Goal: Information Seeking & Learning: Learn about a topic

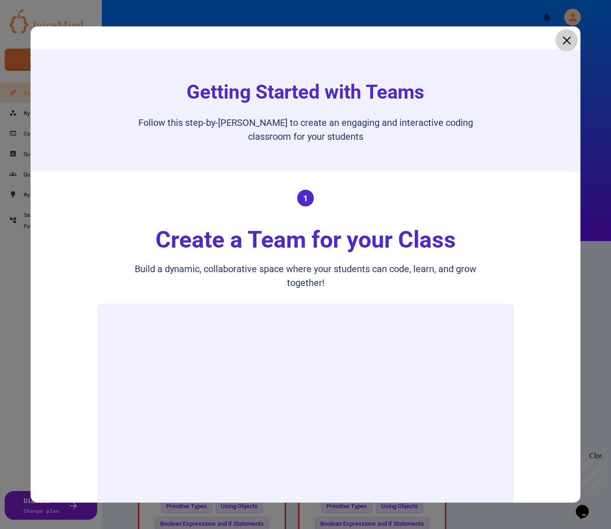
click at [574, 38] on link at bounding box center [567, 40] width 22 height 22
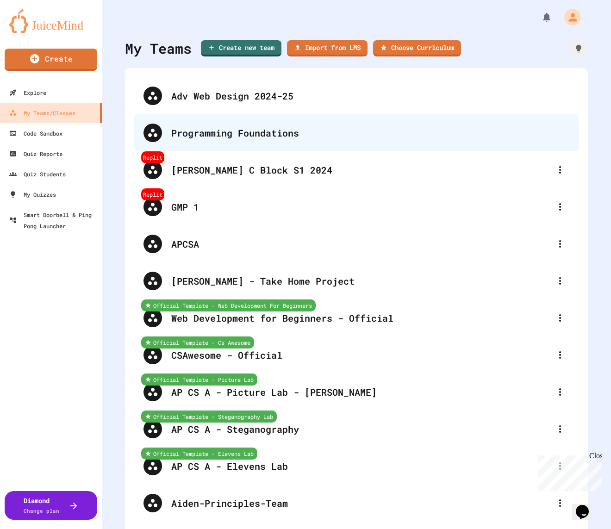
scroll to position [350, 0]
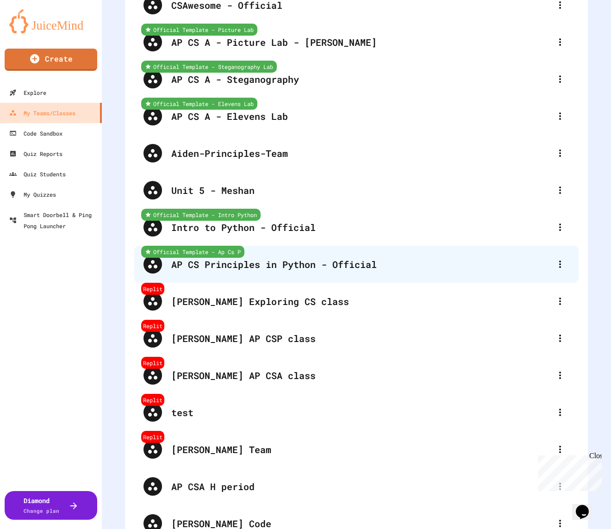
click at [251, 262] on div "AP CS Principles in Python - Official" at bounding box center [361, 265] width 380 height 14
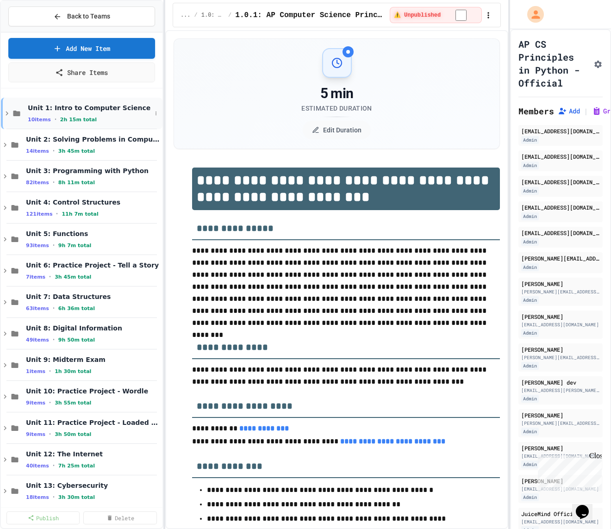
click at [97, 121] on div "10 items • 2h 15m total" at bounding box center [90, 119] width 124 height 7
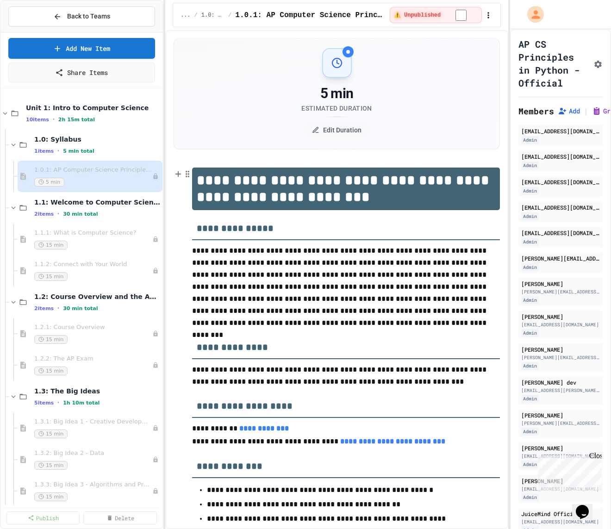
click at [97, 121] on div "10 items • 2h 15m total" at bounding box center [93, 119] width 135 height 7
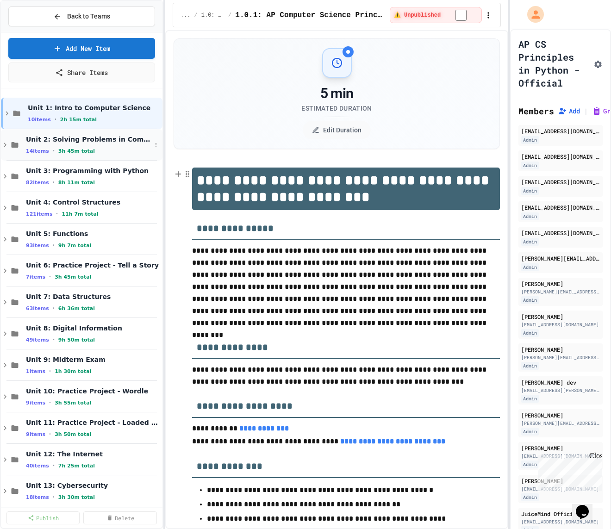
click at [100, 155] on div "Unit 2: Solving Problems in Computer Science 14 items • 3h 45m total" at bounding box center [82, 144] width 162 height 31
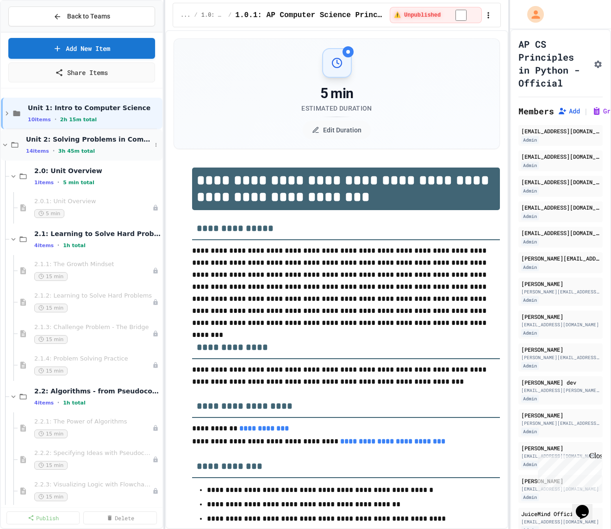
click at [100, 154] on div "Unit 2: Solving Problems in Computer Science 14 items • 3h 45m total" at bounding box center [82, 144] width 162 height 31
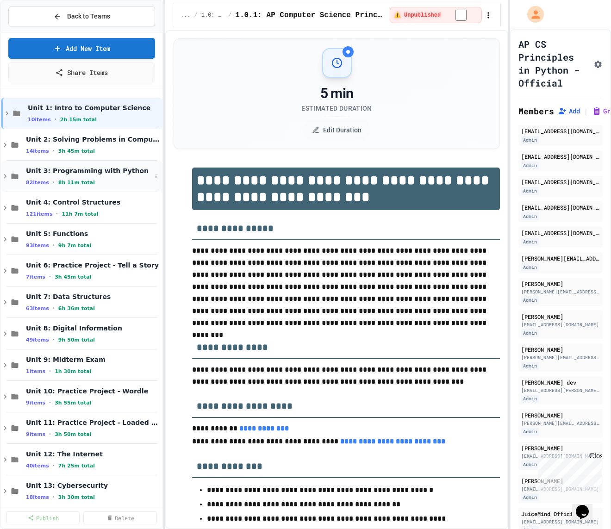
click at [80, 182] on span "8h 11m total" at bounding box center [76, 183] width 37 height 6
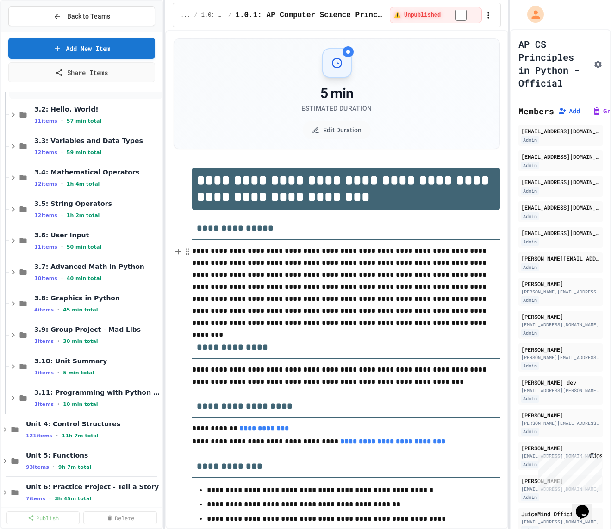
scroll to position [158, 0]
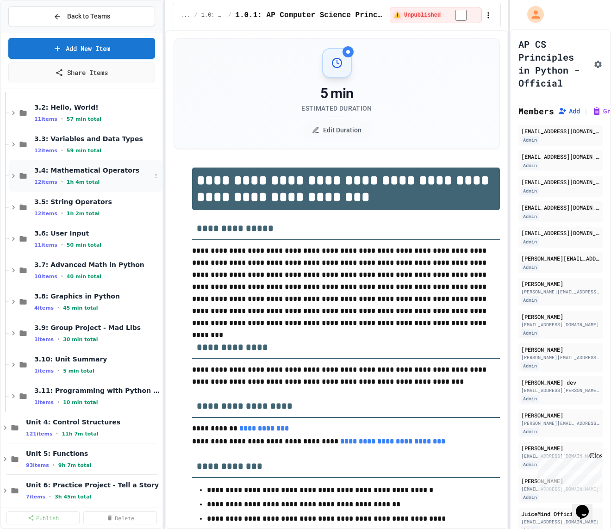
click at [101, 169] on span "3.4: Mathematical Operators" at bounding box center [92, 170] width 117 height 8
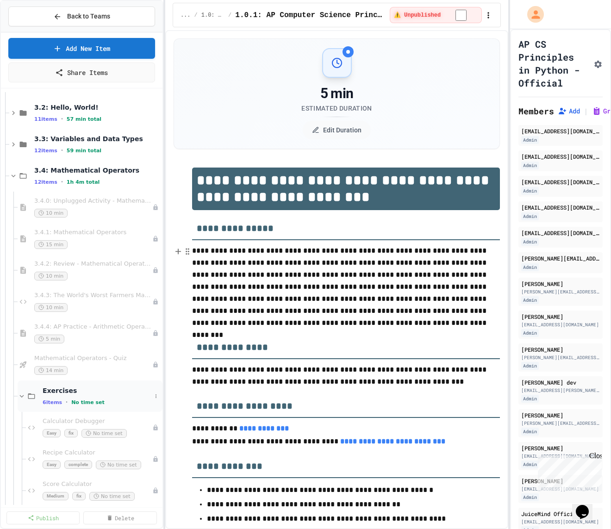
click at [89, 387] on span "Exercises" at bounding box center [97, 391] width 109 height 8
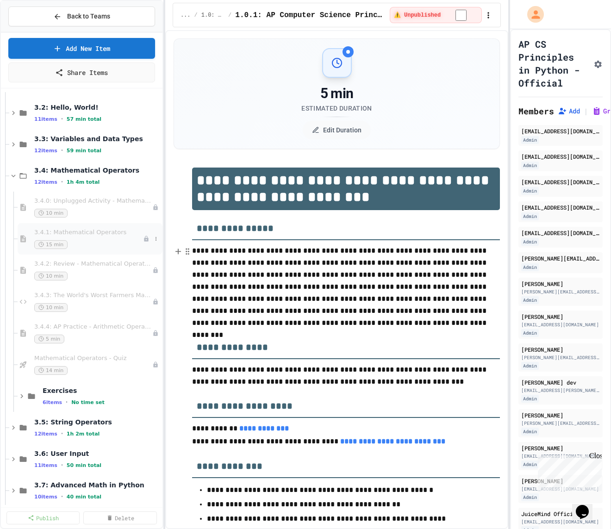
click at [101, 229] on span "3.4.1: Mathematical Operators" at bounding box center [88, 233] width 109 height 8
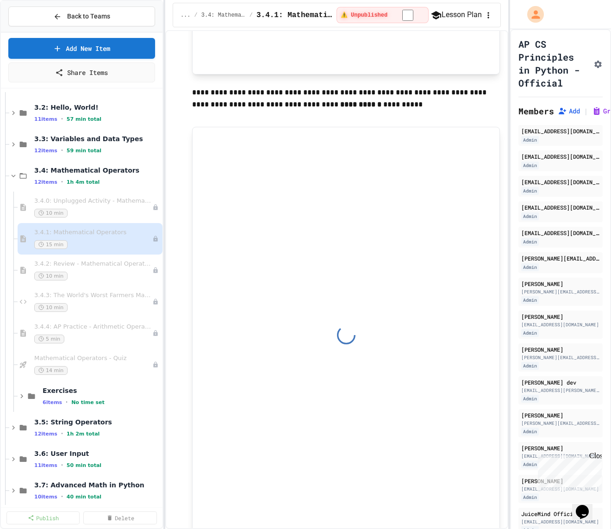
scroll to position [2659, 0]
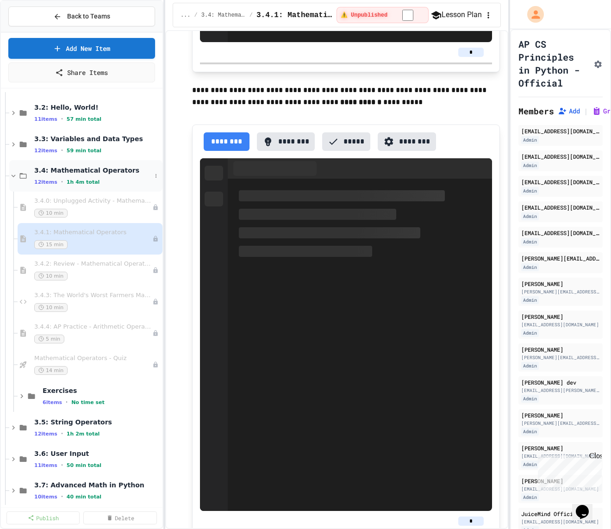
click at [100, 163] on div "3.4: Mathematical Operators 12 items • 1h 4m total" at bounding box center [85, 175] width 153 height 31
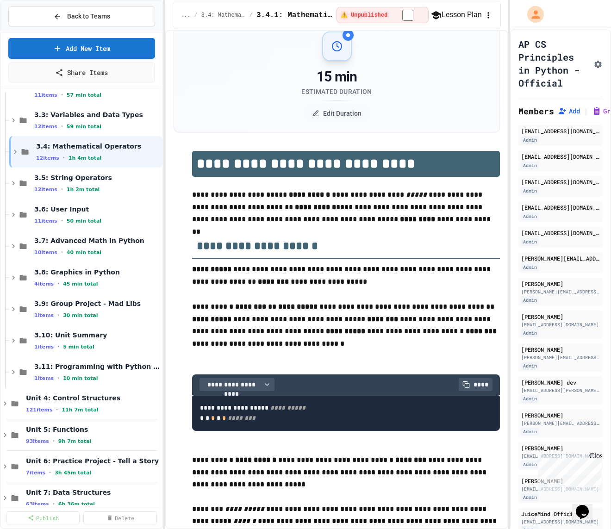
scroll to position [0, 0]
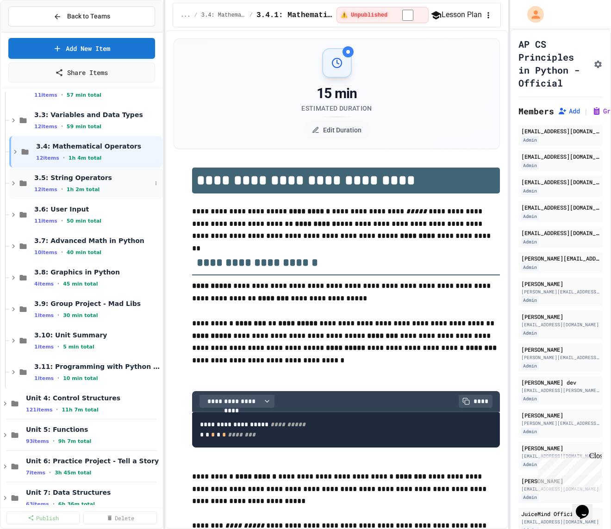
click at [94, 170] on div "3.5: String Operators 12 items • 1h 2m total" at bounding box center [85, 183] width 153 height 31
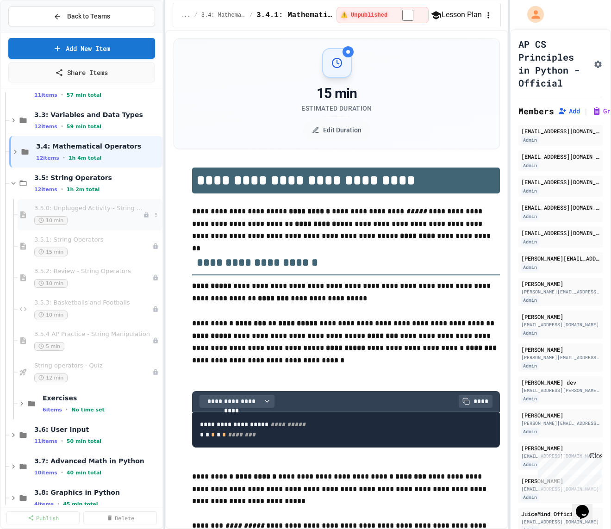
click at [94, 207] on span "3.5.0: Unplugged Activity - String Operators" at bounding box center [88, 209] width 109 height 8
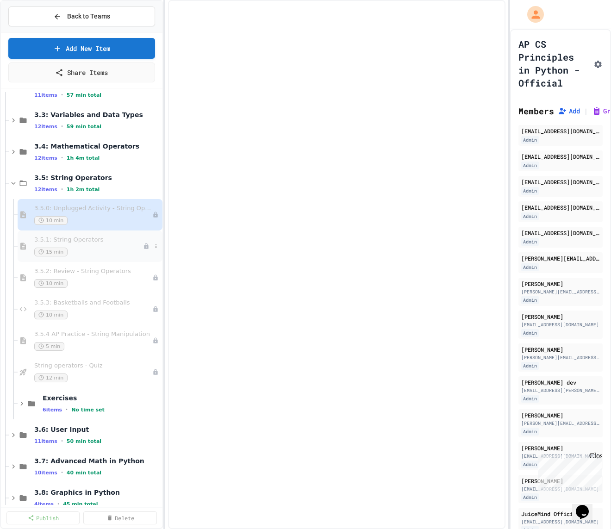
click at [101, 242] on span "3.5.1: String Operators" at bounding box center [88, 240] width 109 height 8
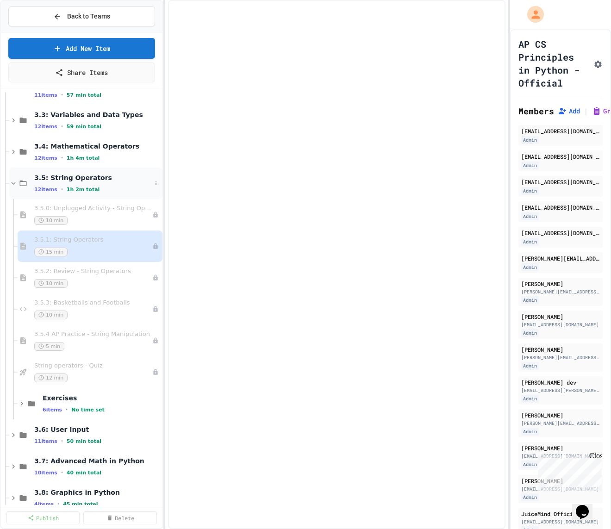
click at [94, 182] on div "3.5: String Operators 12 items • 1h 2m total" at bounding box center [92, 183] width 117 height 19
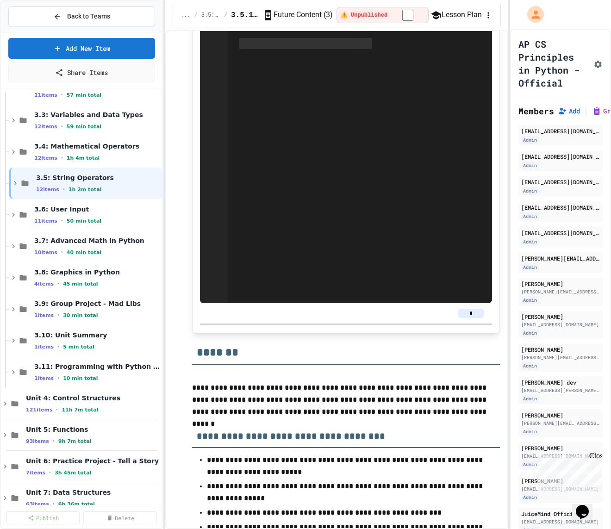
scroll to position [4913, 0]
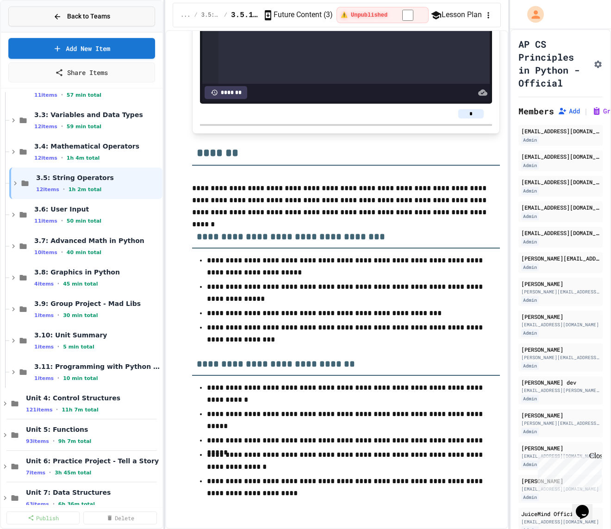
click at [119, 9] on button "Back to Teams" at bounding box center [81, 16] width 147 height 20
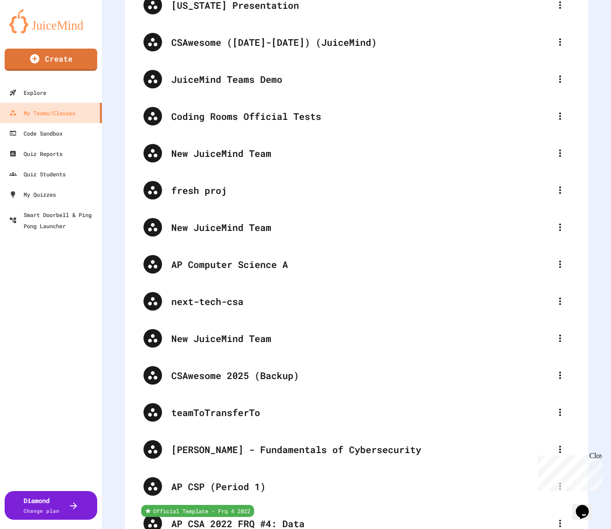
scroll to position [3574, 0]
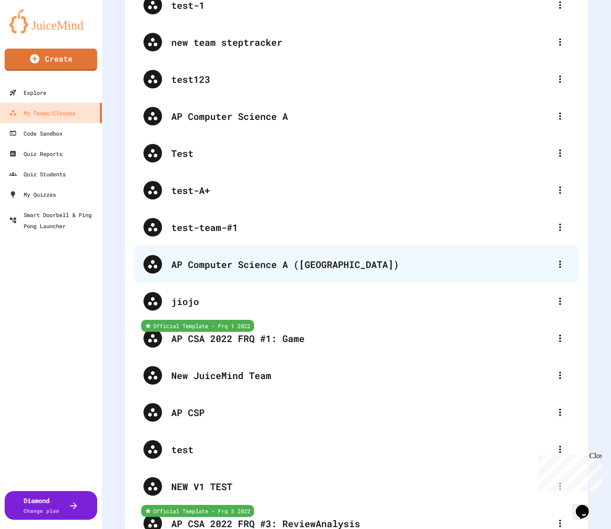
click at [233, 277] on div "AP Computer Science A ([GEOGRAPHIC_DATA])" at bounding box center [356, 264] width 445 height 37
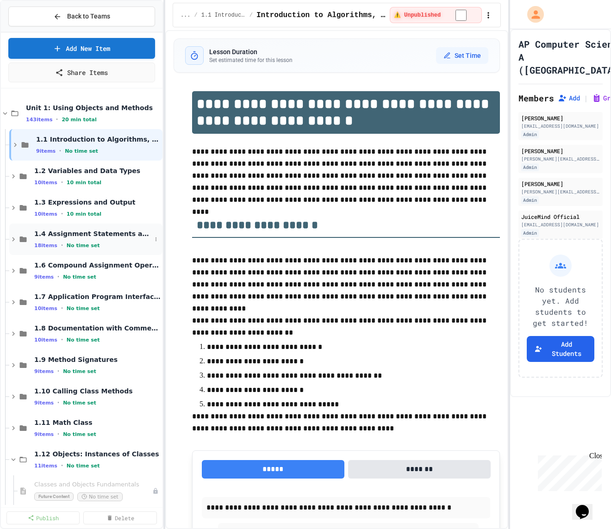
scroll to position [24, 0]
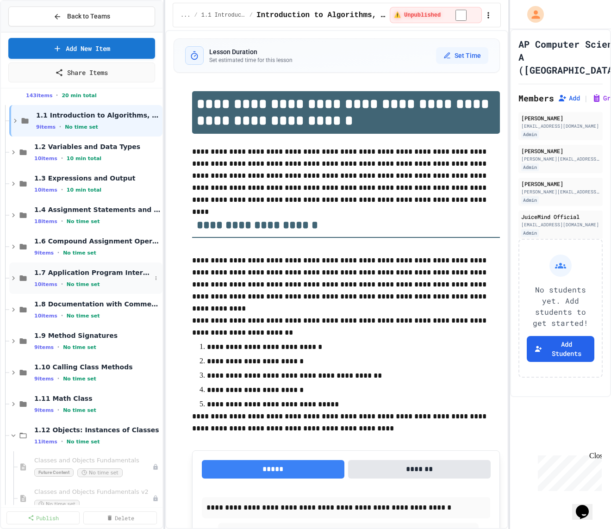
click at [105, 278] on div "1.7 Application Program Interface (API) and Libraries 10 items • No time set" at bounding box center [92, 278] width 117 height 19
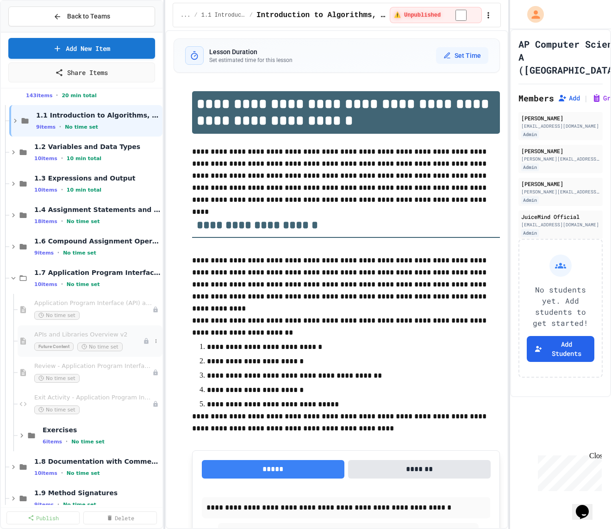
click at [111, 333] on span "APIs and Libraries Overview v2" at bounding box center [88, 335] width 109 height 8
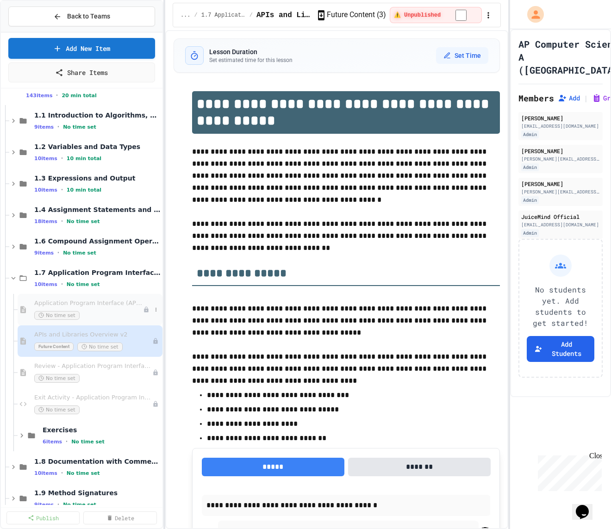
click at [94, 305] on span "Application Program Interface (API) and Libraries" at bounding box center [88, 304] width 109 height 8
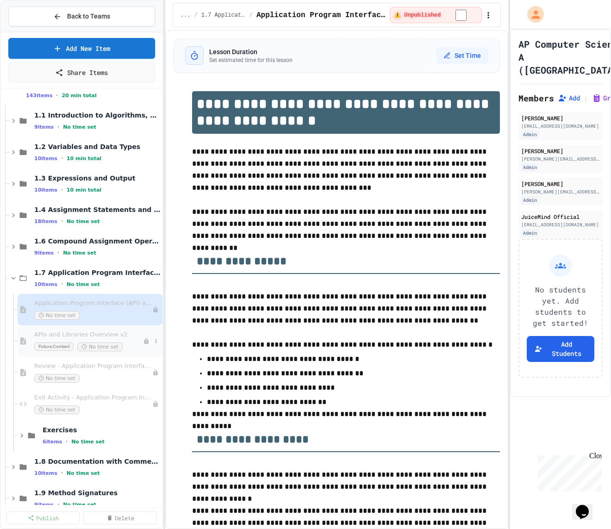
click at [94, 327] on div "APIs and Libraries Overview v2 Future Content No time set" at bounding box center [90, 341] width 145 height 31
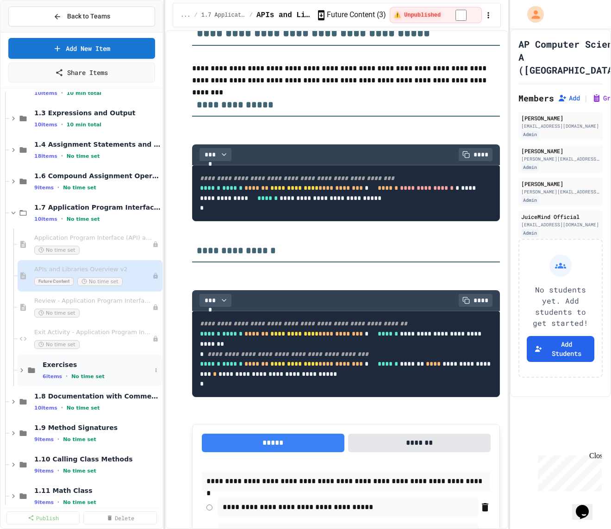
scroll to position [91, 0]
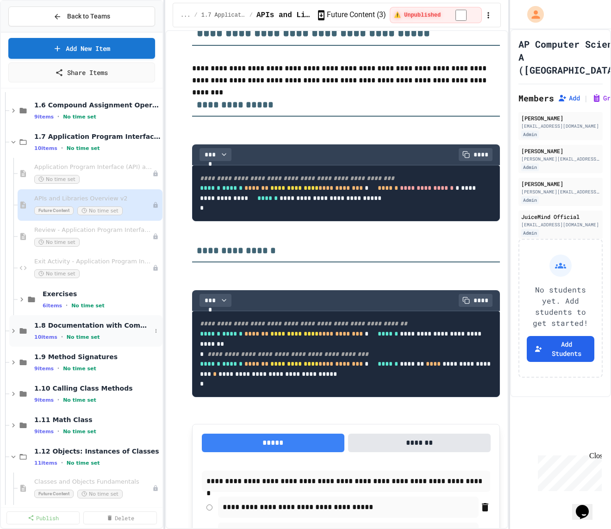
click at [86, 328] on span "1.8 Documentation with Comments" at bounding box center [92, 325] width 117 height 8
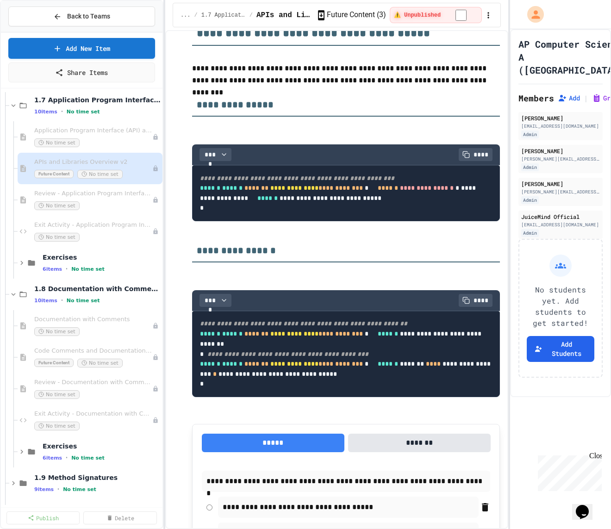
scroll to position [230, 0]
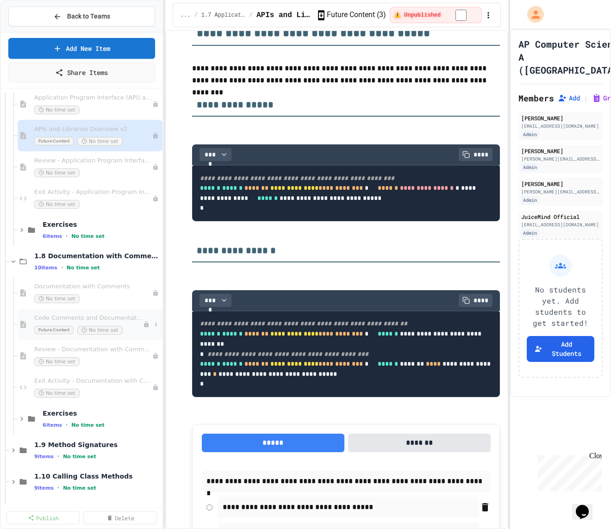
click at [88, 314] on span "Code Comments and Documentation v2" at bounding box center [88, 318] width 109 height 8
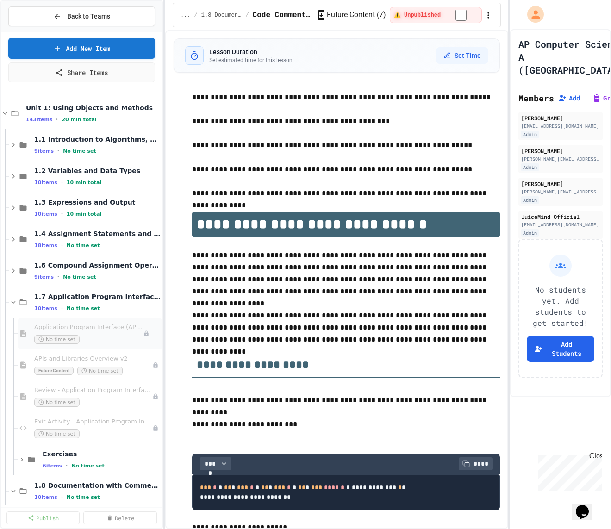
click at [108, 321] on div "Application Program Interface (API) and Libraries No time set" at bounding box center [90, 333] width 145 height 31
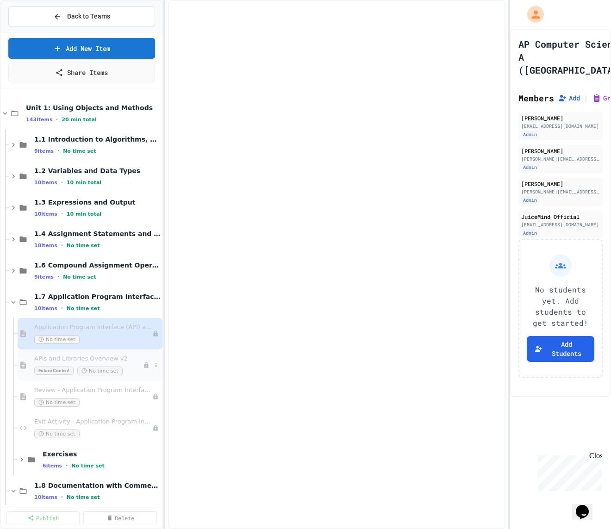
click at [107, 365] on div "APIs and Libraries Overview v2 Future Content No time set" at bounding box center [88, 365] width 109 height 20
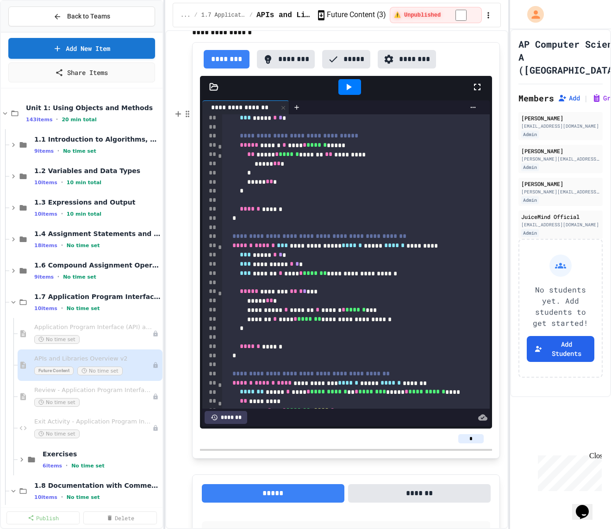
scroll to position [665, 0]
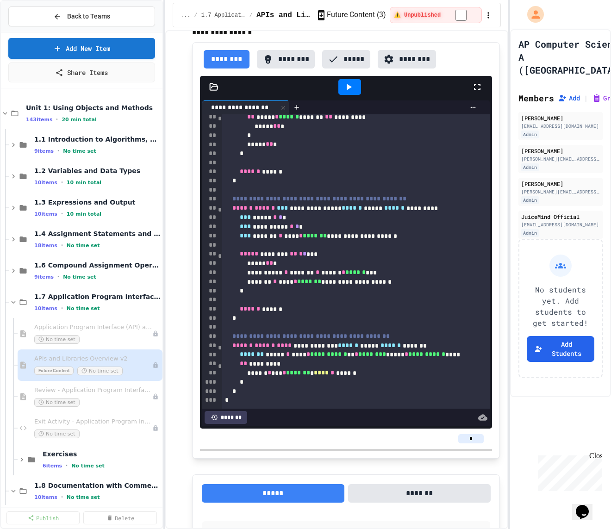
click at [277, 69] on button "********" at bounding box center [286, 59] width 58 height 19
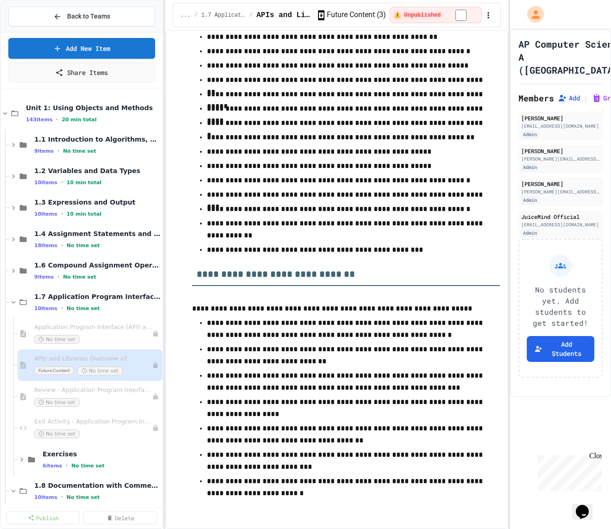
scroll to position [5752, 0]
click at [88, 305] on div "10 items • No time set" at bounding box center [92, 308] width 117 height 7
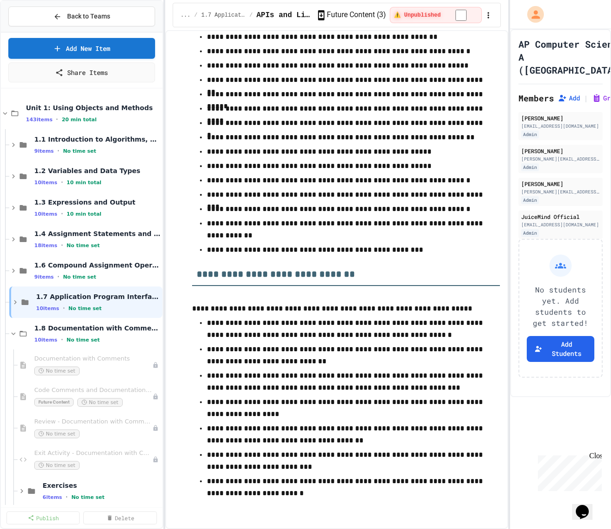
click at [88, 305] on div "10 items • No time set" at bounding box center [98, 308] width 125 height 7
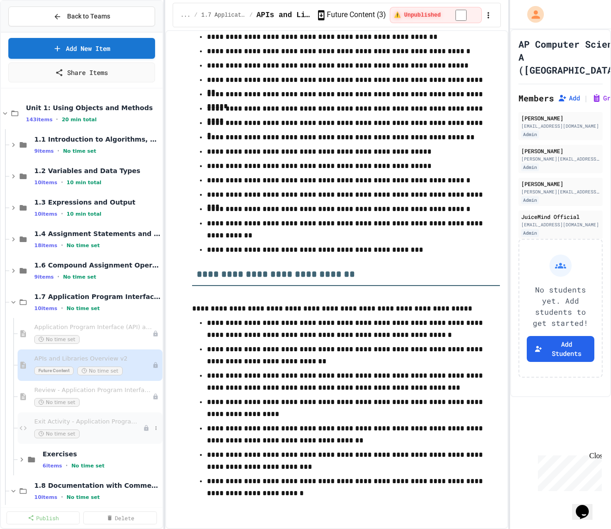
click at [101, 421] on span "Exit Activity - Application Program Interface (API) and Libraries" at bounding box center [88, 422] width 109 height 8
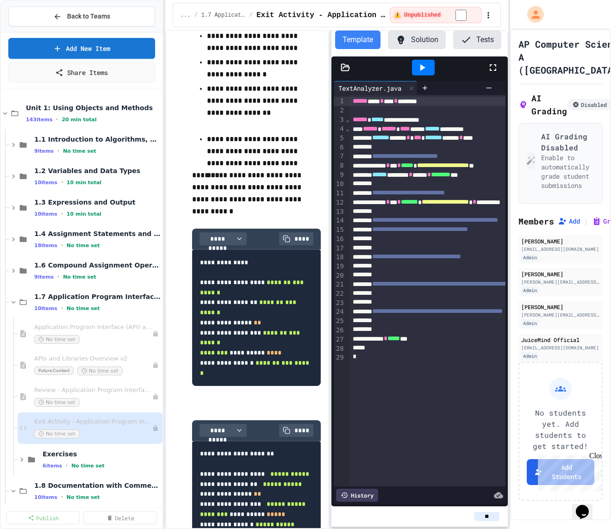
scroll to position [579, 0]
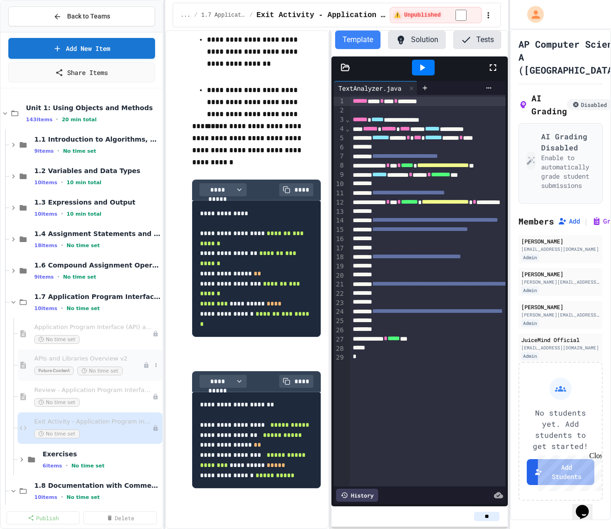
click at [103, 352] on div "APIs and Libraries Overview v2 Future Content No time set" at bounding box center [90, 365] width 145 height 31
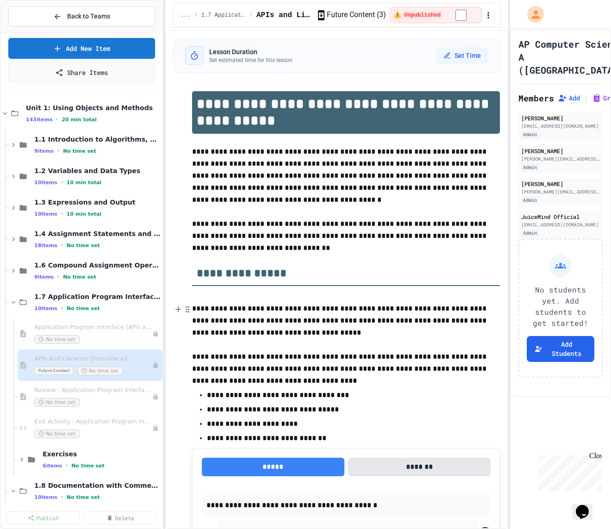
click at [325, 325] on p "**********" at bounding box center [346, 321] width 308 height 36
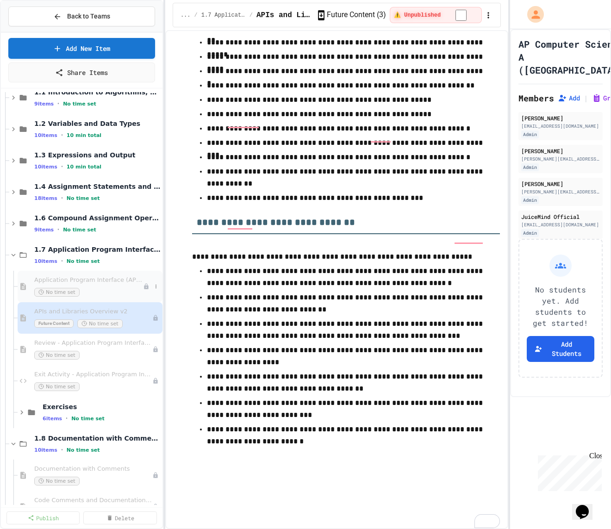
scroll to position [65, 0]
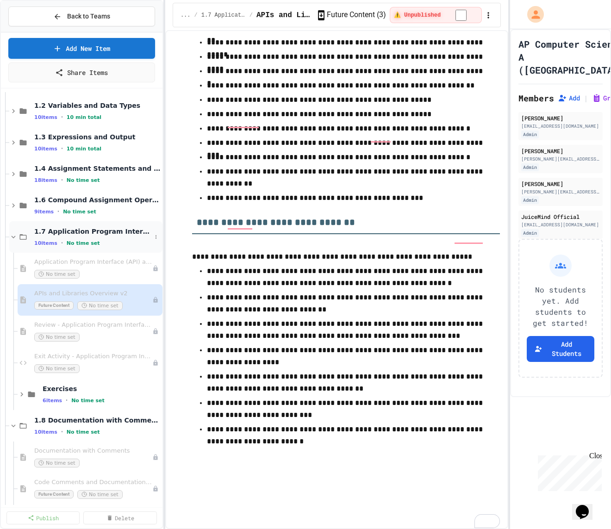
click at [61, 239] on span "•" at bounding box center [62, 242] width 2 height 7
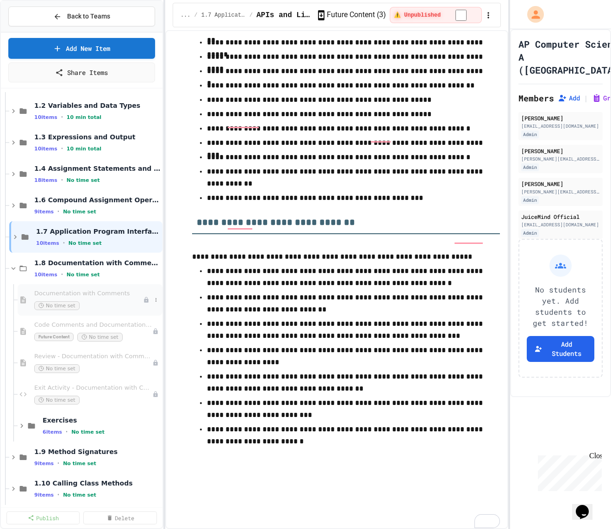
click at [97, 290] on span "Documentation with Comments" at bounding box center [88, 294] width 109 height 8
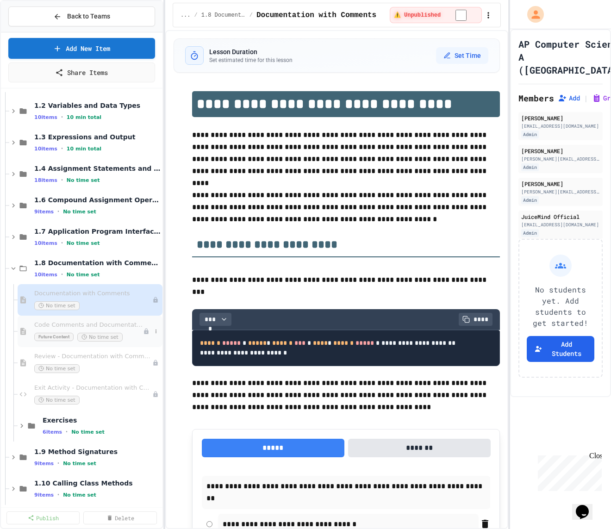
click at [77, 322] on span "Code Comments and Documentation v2" at bounding box center [88, 325] width 109 height 8
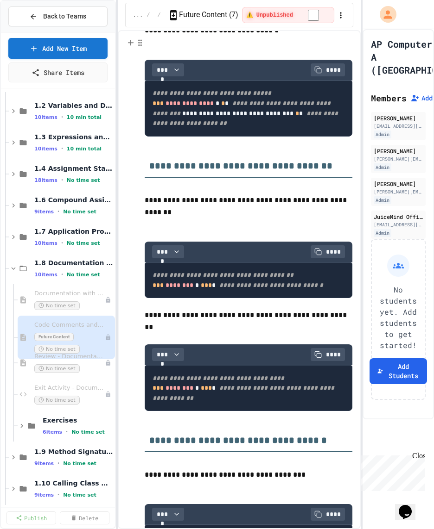
scroll to position [3637, 0]
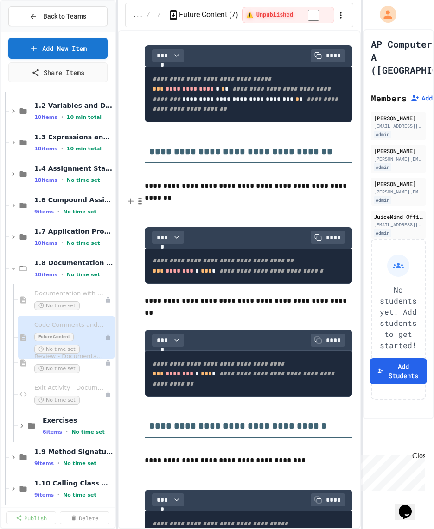
click at [153, 34] on p "To enrich screen reader interactions, please activate Accessibility in Grammarl…" at bounding box center [248, 28] width 207 height 12
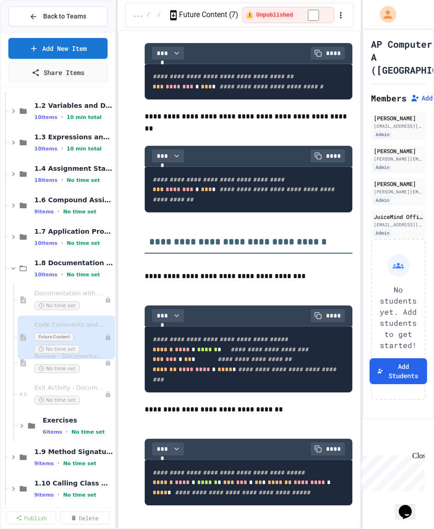
scroll to position [3819, 0]
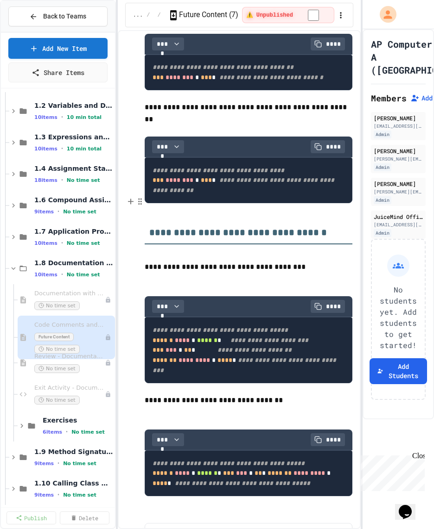
click at [149, 23] on p "To enrich screen reader interactions, please activate Accessibility in Grammarl…" at bounding box center [248, 17] width 207 height 12
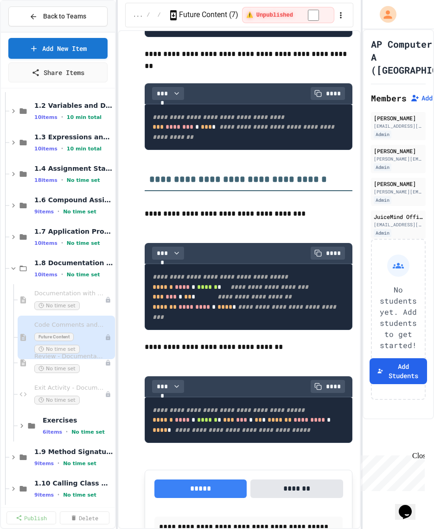
scroll to position [3878, 0]
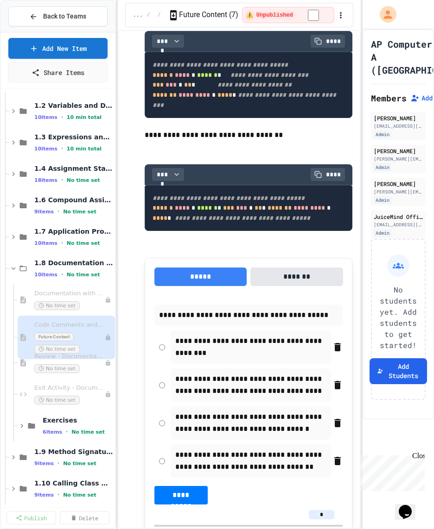
scroll to position [4075, 0]
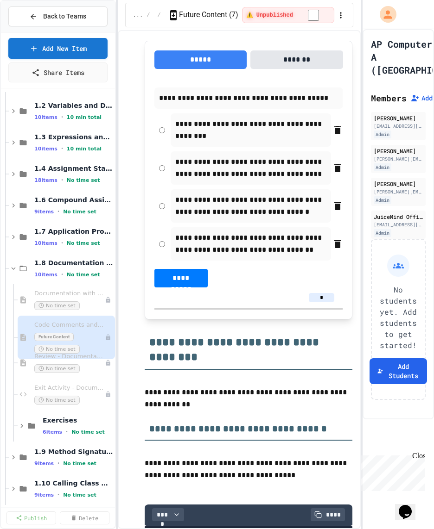
scroll to position [4273, 0]
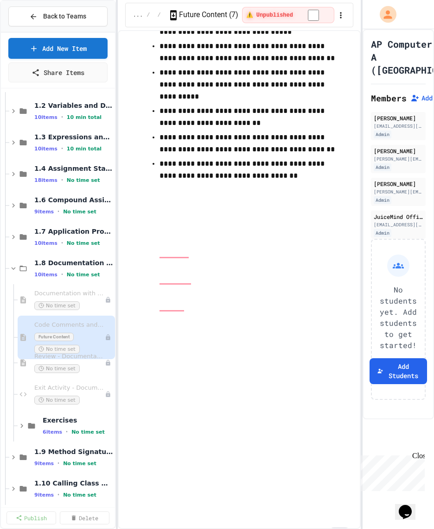
scroll to position [6996, 0]
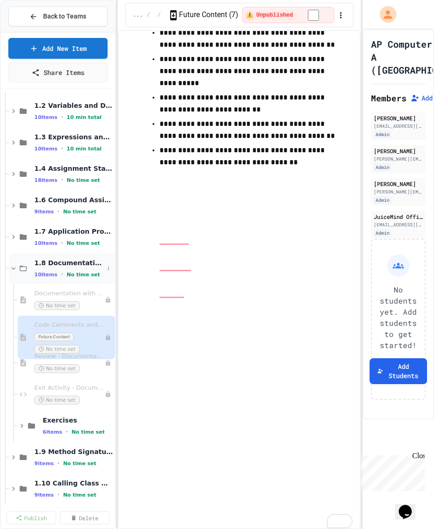
click at [63, 267] on div "1.8 Documentation with Comments 10 items • No time set" at bounding box center [68, 268] width 69 height 19
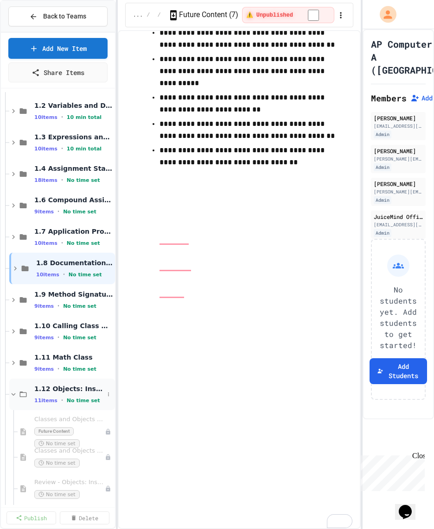
click at [45, 398] on span "11 items" at bounding box center [45, 401] width 23 height 6
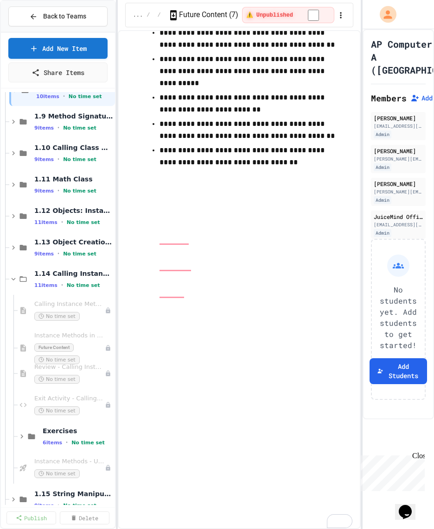
scroll to position [246, 0]
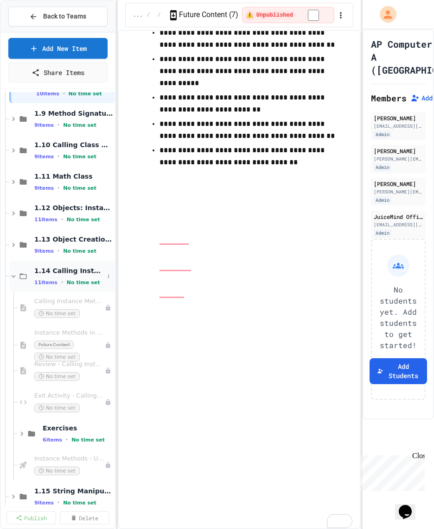
click at [20, 280] on div "1.14 Calling Instance Methods 11 items • No time set" at bounding box center [62, 276] width 106 height 31
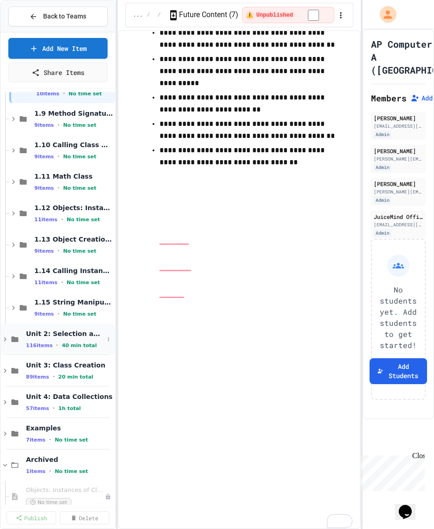
click at [30, 337] on span "Unit 2: Selection and Iteration" at bounding box center [65, 334] width 78 height 8
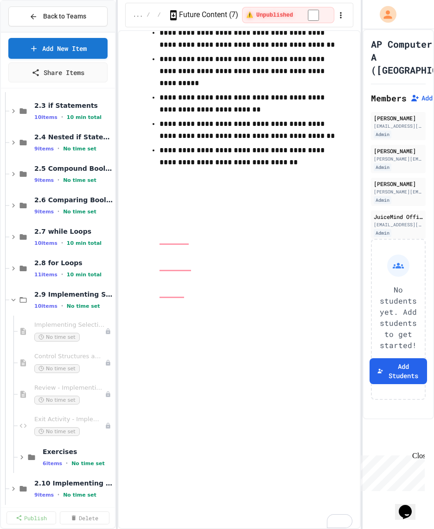
scroll to position [572, 0]
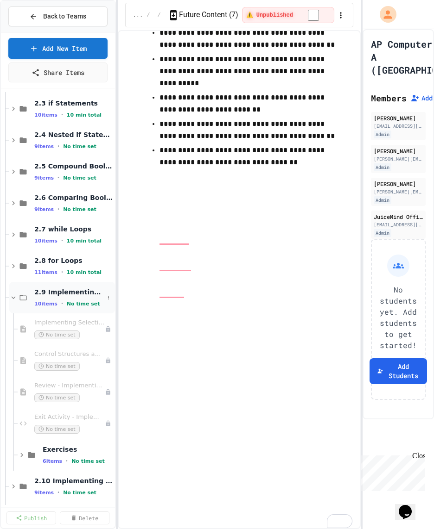
click at [45, 297] on div "2.9 Implementing Selection and Iteration Algorithms 10 items • No time set" at bounding box center [68, 297] width 69 height 19
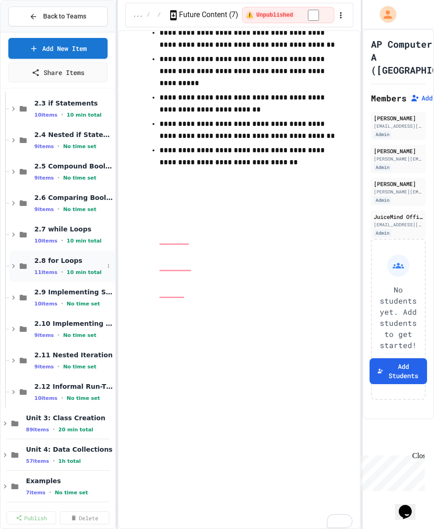
click at [45, 261] on span "2.8 for Loops" at bounding box center [68, 261] width 69 height 8
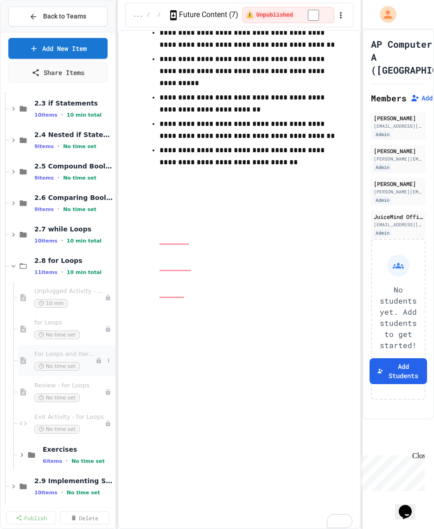
click at [40, 352] on span "For Loops and Iteration v2" at bounding box center [64, 355] width 61 height 8
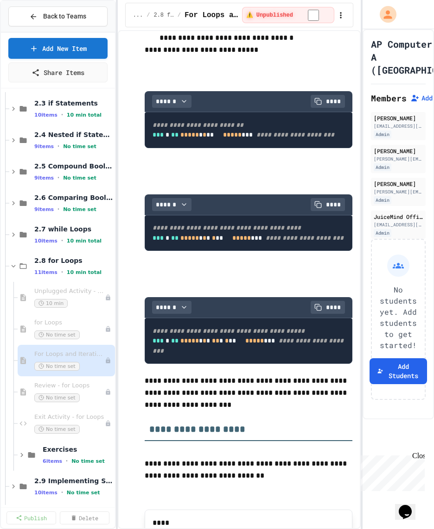
scroll to position [813, 0]
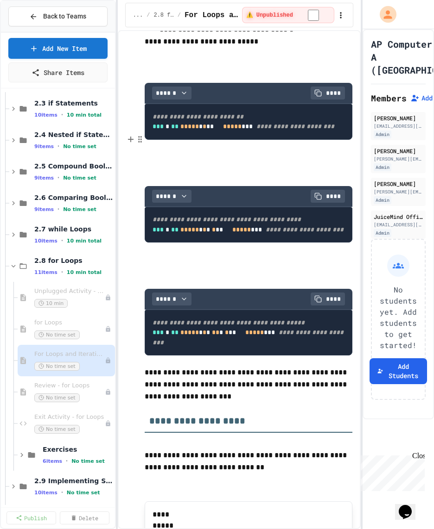
click at [146, 48] on p "**********" at bounding box center [248, 42] width 207 height 12
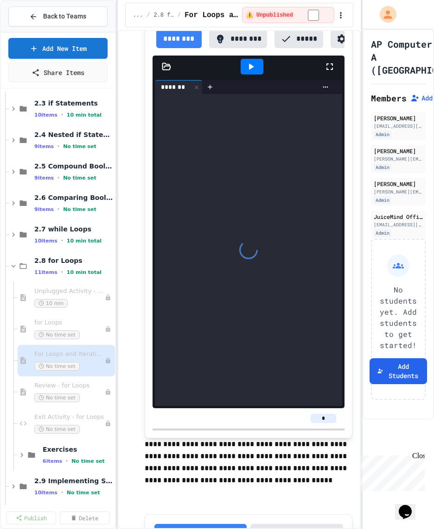
scroll to position [1302, 0]
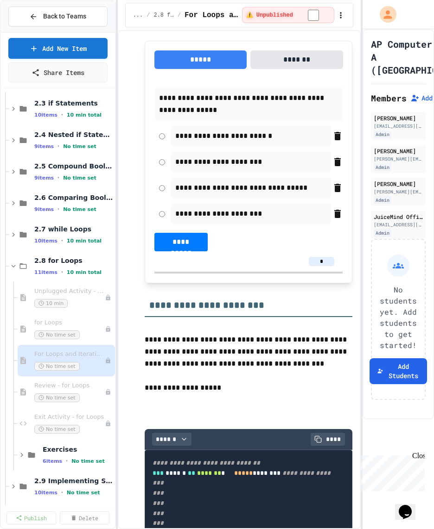
scroll to position [1758, 0]
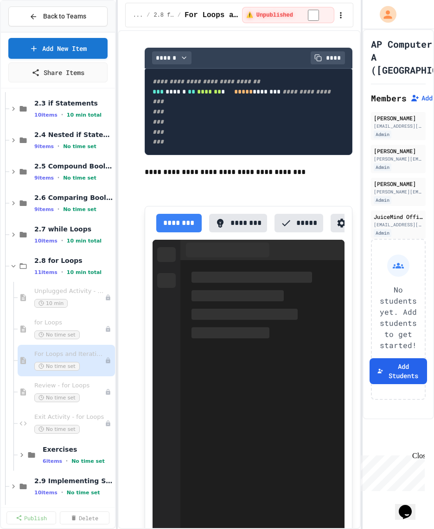
scroll to position [2140, 0]
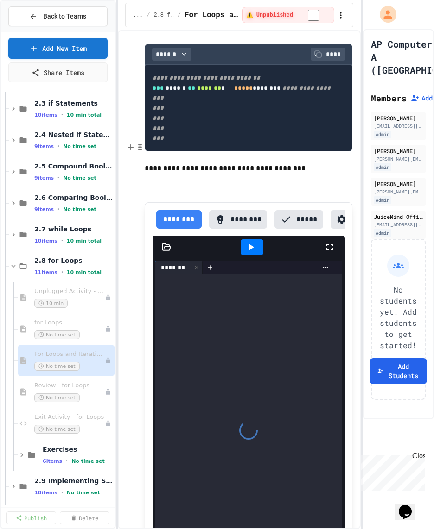
click at [157, 33] on p "To enrich screen reader interactions, please activate Accessibility in Grammarl…" at bounding box center [248, 27] width 207 height 12
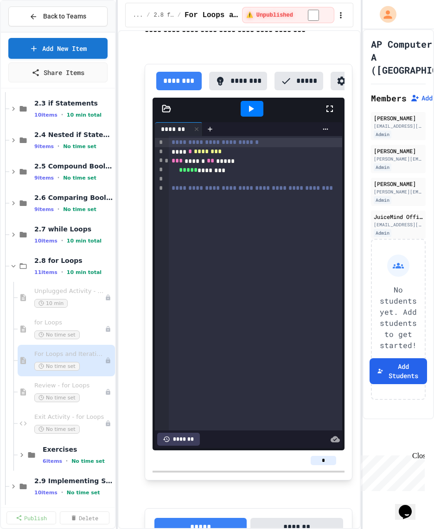
scroll to position [2262, 0]
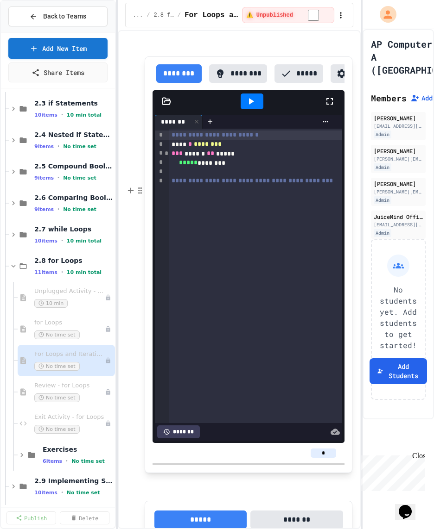
click at [153, 53] on p "To enrich screen reader interactions, please activate Accessibility in Grammarl…" at bounding box center [248, 47] width 207 height 12
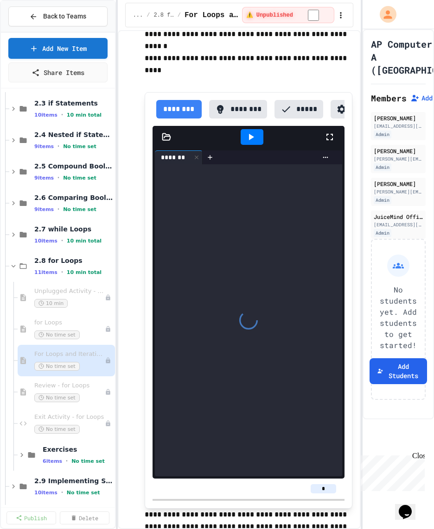
scroll to position [3080, 0]
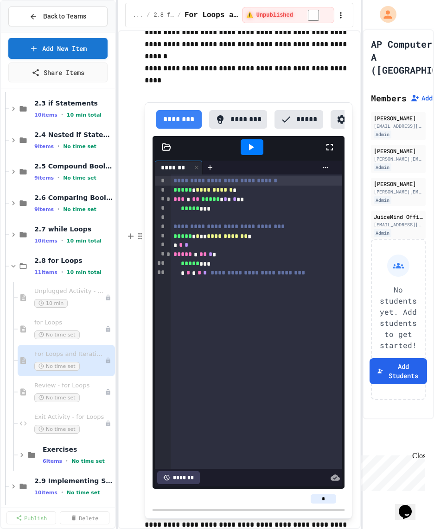
click at [157, 99] on p "To enrich screen reader interactions, please activate Accessibility in Grammarl…" at bounding box center [248, 93] width 207 height 12
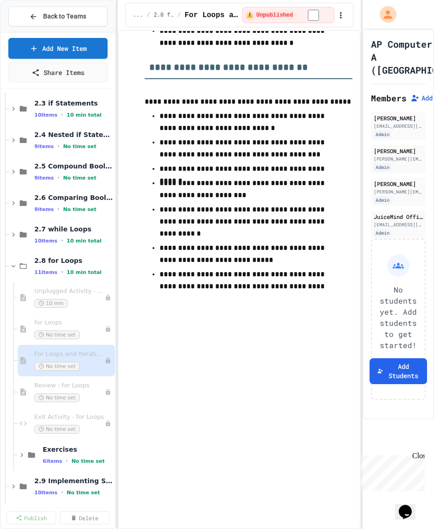
scroll to position [9428, 0]
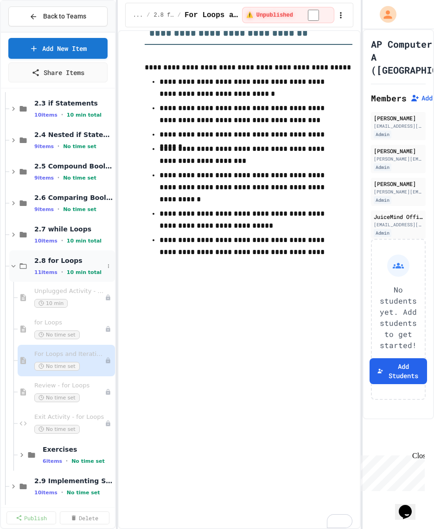
click at [32, 257] on div "2.8 for Loops 11 items • 10 min total" at bounding box center [62, 266] width 106 height 31
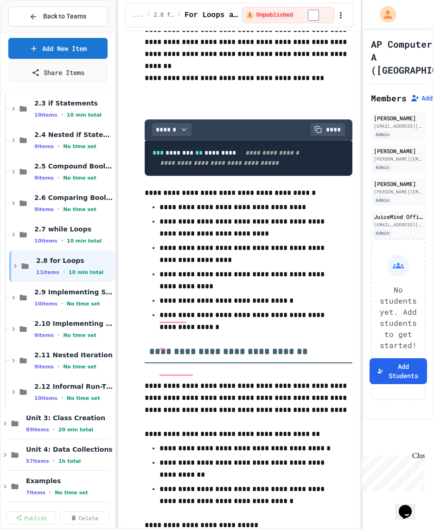
scroll to position [0, 0]
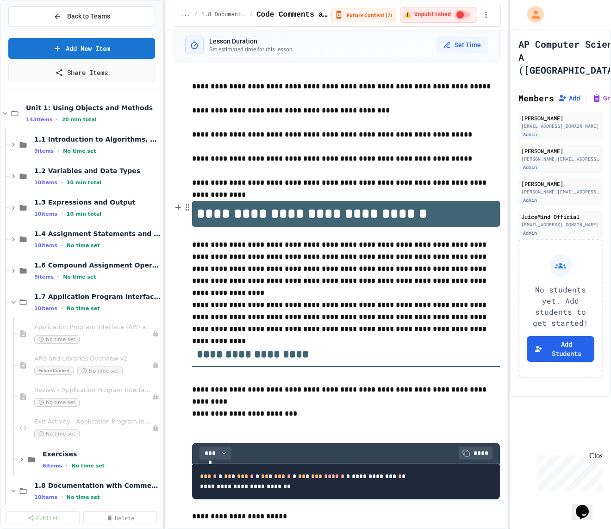
scroll to position [12, 0]
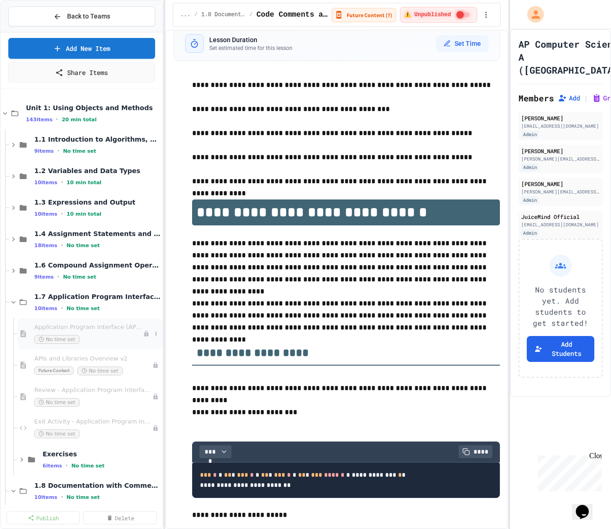
click at [110, 327] on span "Application Program Interface (API) and Libraries" at bounding box center [88, 328] width 109 height 8
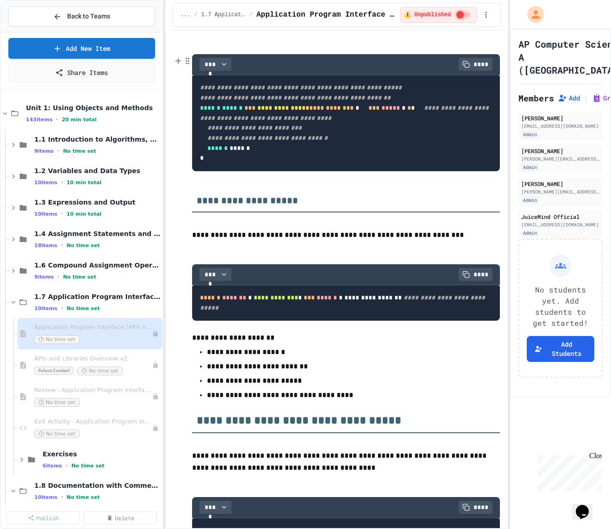
scroll to position [917, 0]
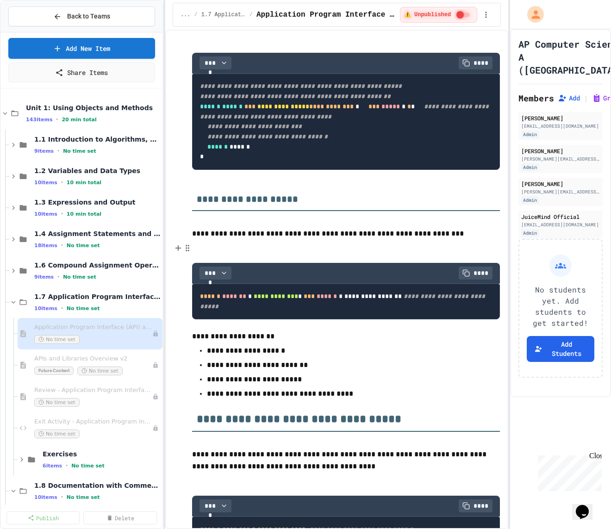
click at [334, 252] on p at bounding box center [346, 246] width 308 height 12
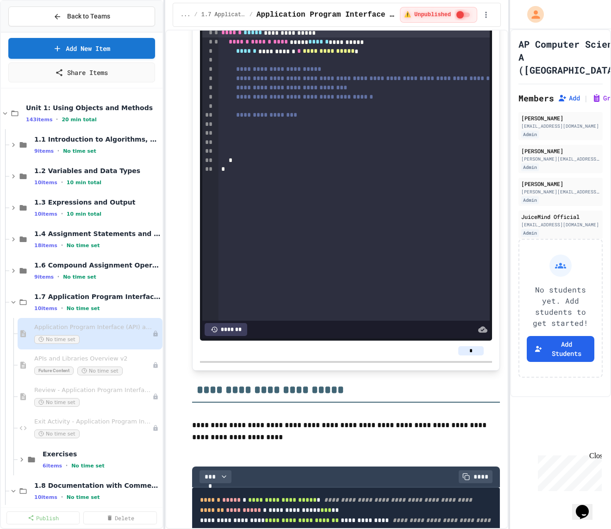
scroll to position [2548, 0]
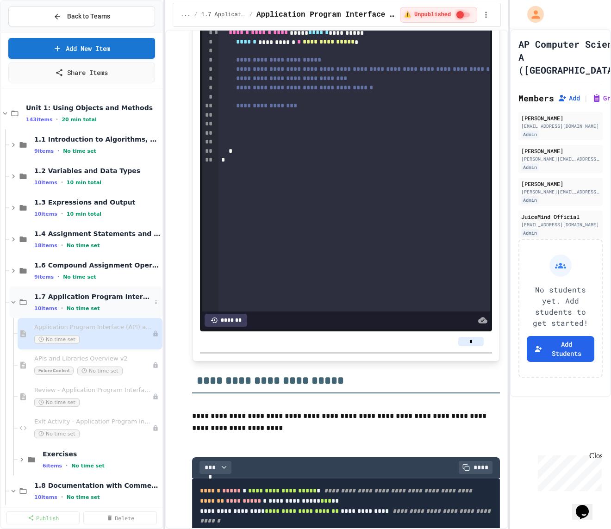
click at [125, 294] on span "1.7 Application Program Interface (API) and Libraries" at bounding box center [92, 297] width 117 height 8
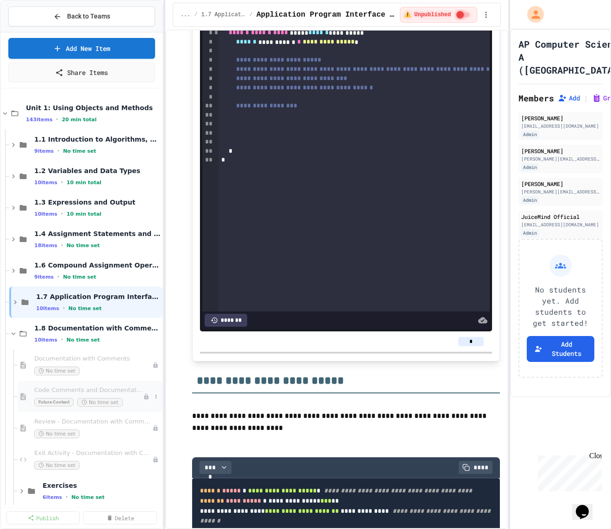
click at [98, 389] on span "Code Comments and Documentation v2" at bounding box center [88, 391] width 109 height 8
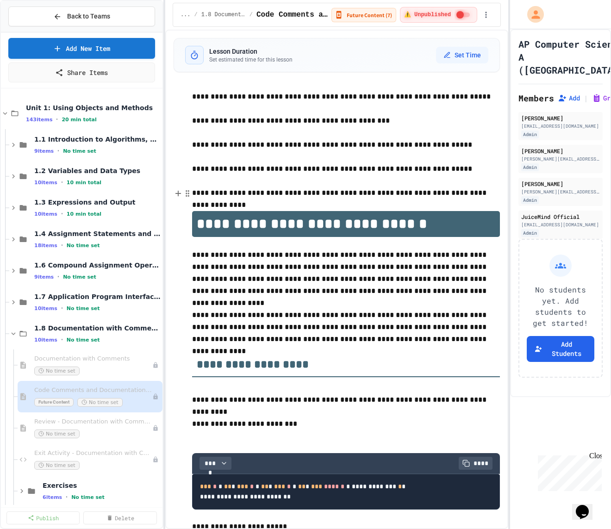
click at [269, 202] on p "**********" at bounding box center [346, 199] width 308 height 24
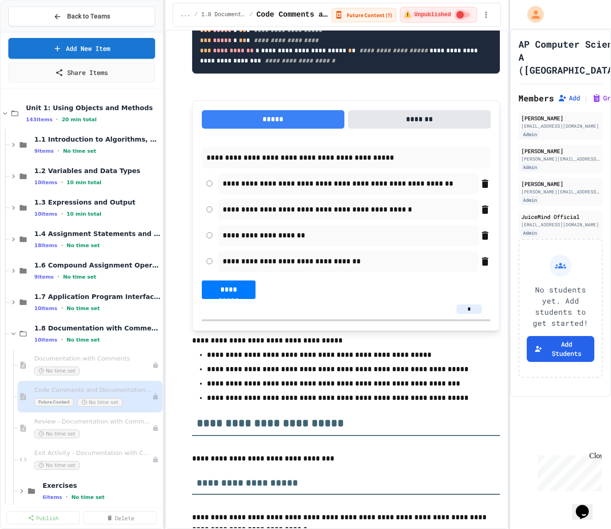
scroll to position [582, 0]
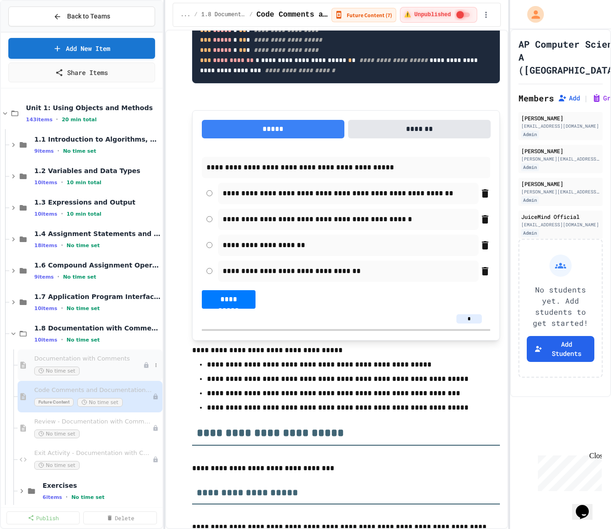
click at [112, 359] on span "Documentation with Comments" at bounding box center [88, 359] width 109 height 8
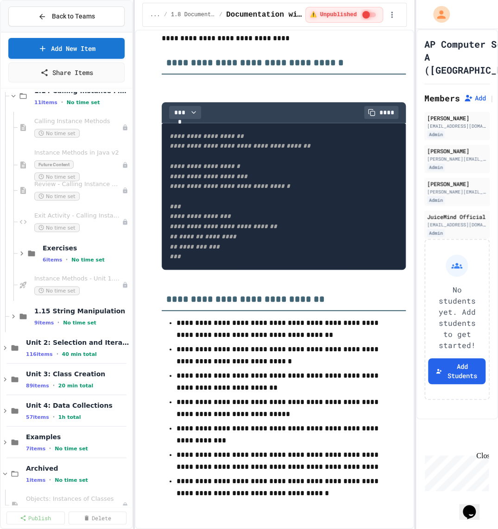
scroll to position [767, 0]
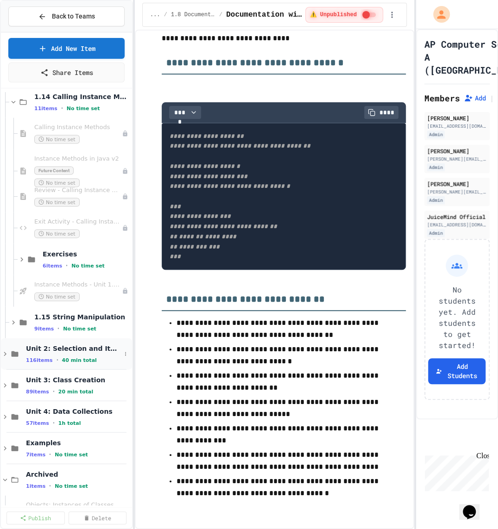
click at [69, 353] on div "Unit 2: Selection and Iteration 116 items • 40 min total" at bounding box center [73, 353] width 95 height 19
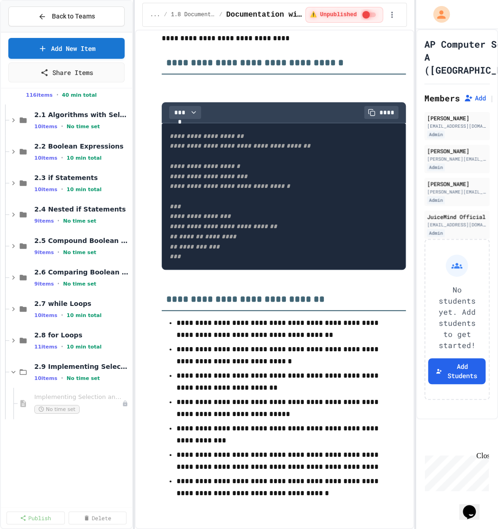
scroll to position [1059, 0]
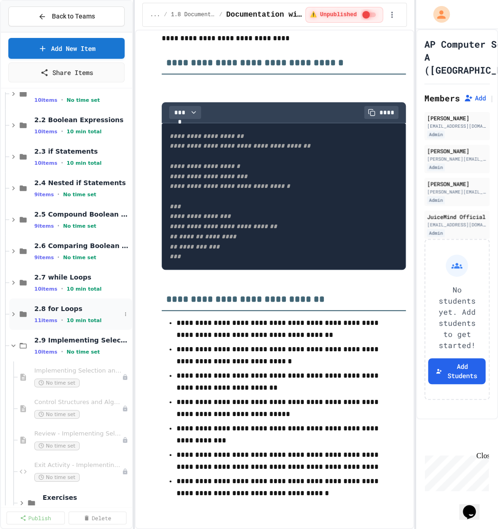
click at [74, 326] on div "2.8 for Loops 11 items • 10 min total" at bounding box center [70, 314] width 123 height 31
click at [93, 371] on span "for Loops" at bounding box center [73, 371] width 78 height 8
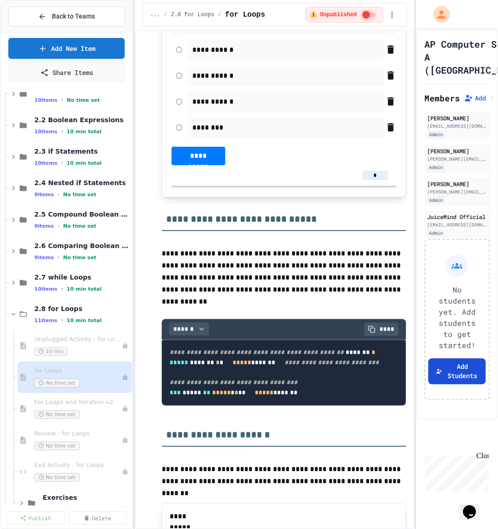
scroll to position [3781, 0]
